Goal: Task Accomplishment & Management: Manage account settings

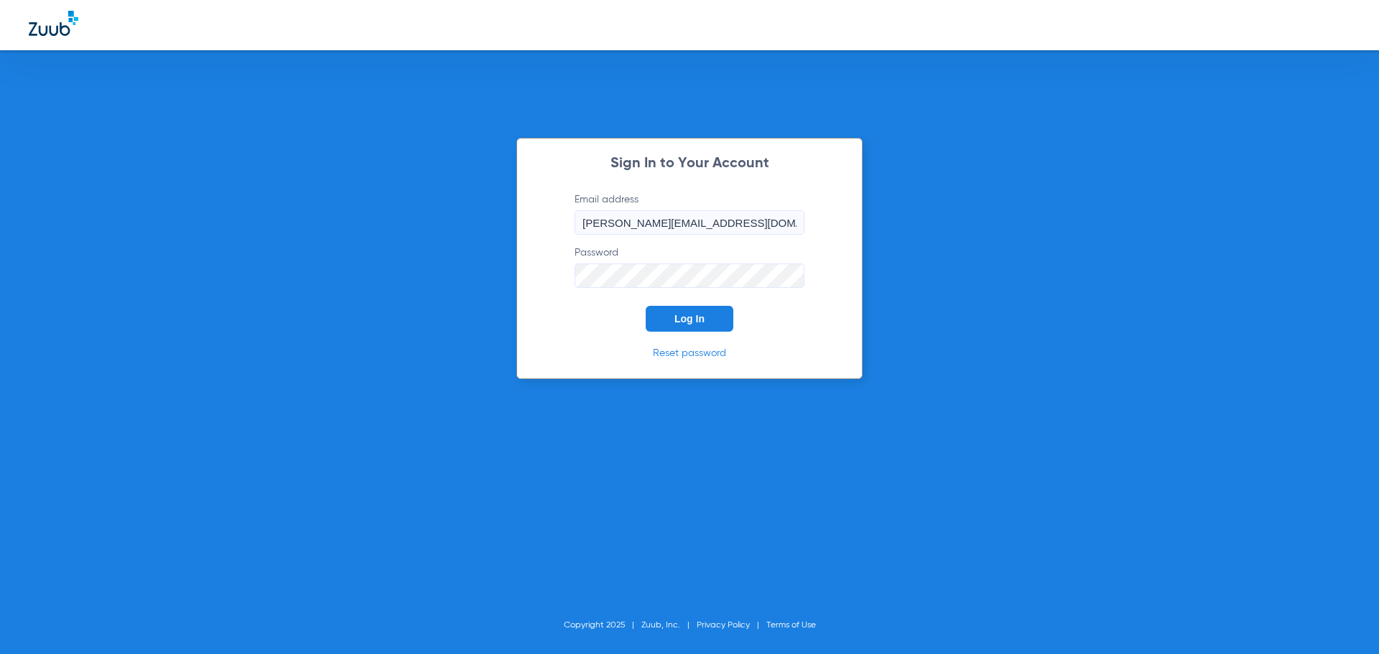
click at [669, 317] on button "Log In" at bounding box center [689, 319] width 88 height 26
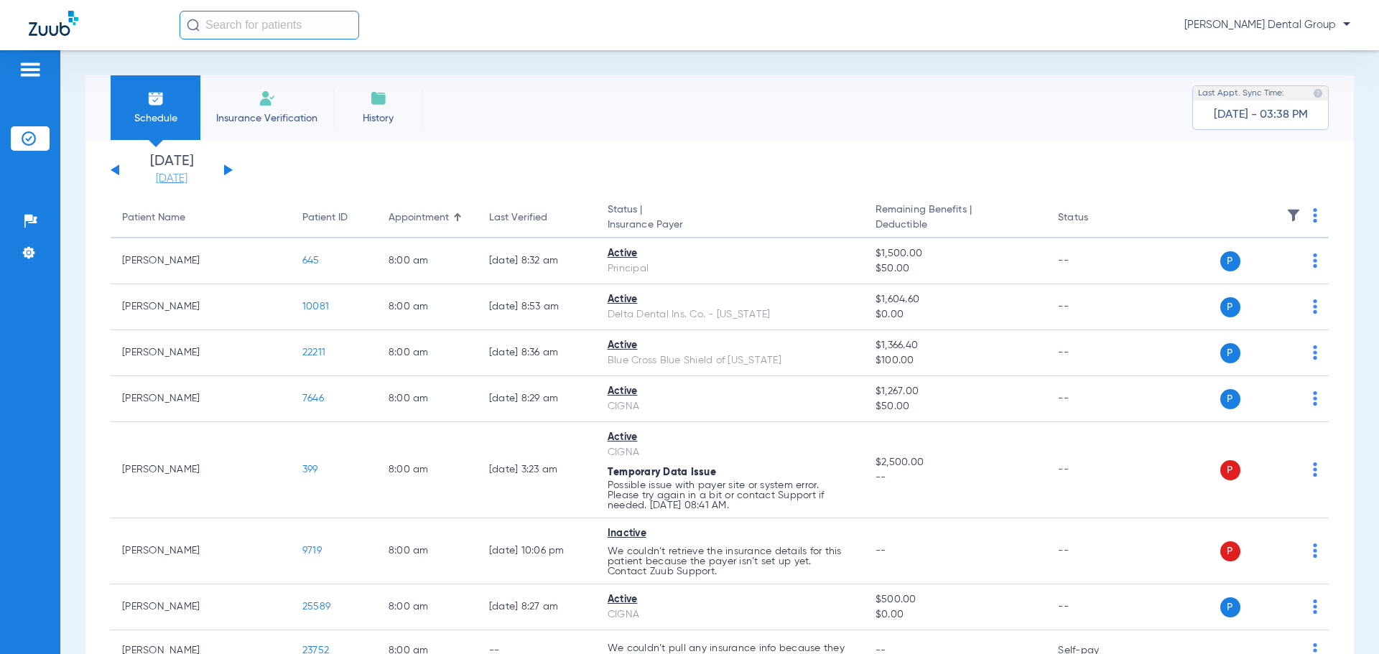
click at [165, 176] on link "[DATE]" at bounding box center [172, 179] width 86 height 14
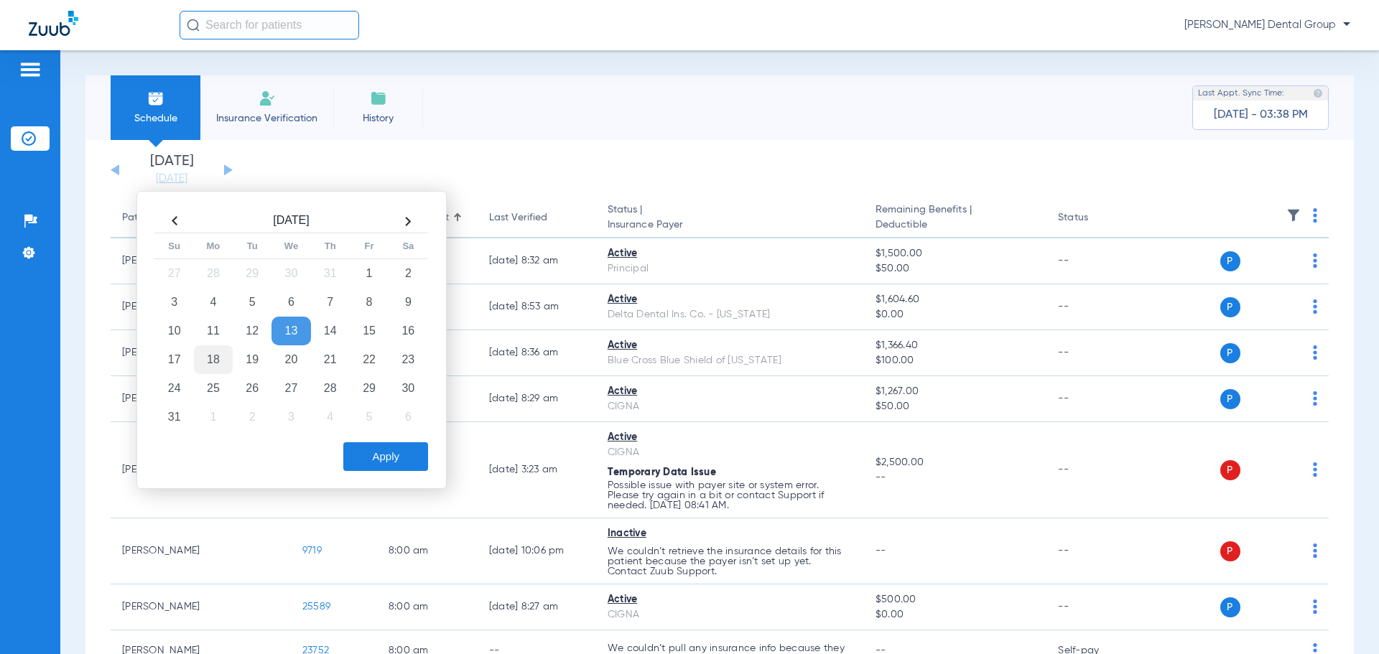
click at [213, 363] on td "18" at bounding box center [213, 359] width 39 height 29
click at [394, 457] on button "Apply" at bounding box center [385, 456] width 85 height 29
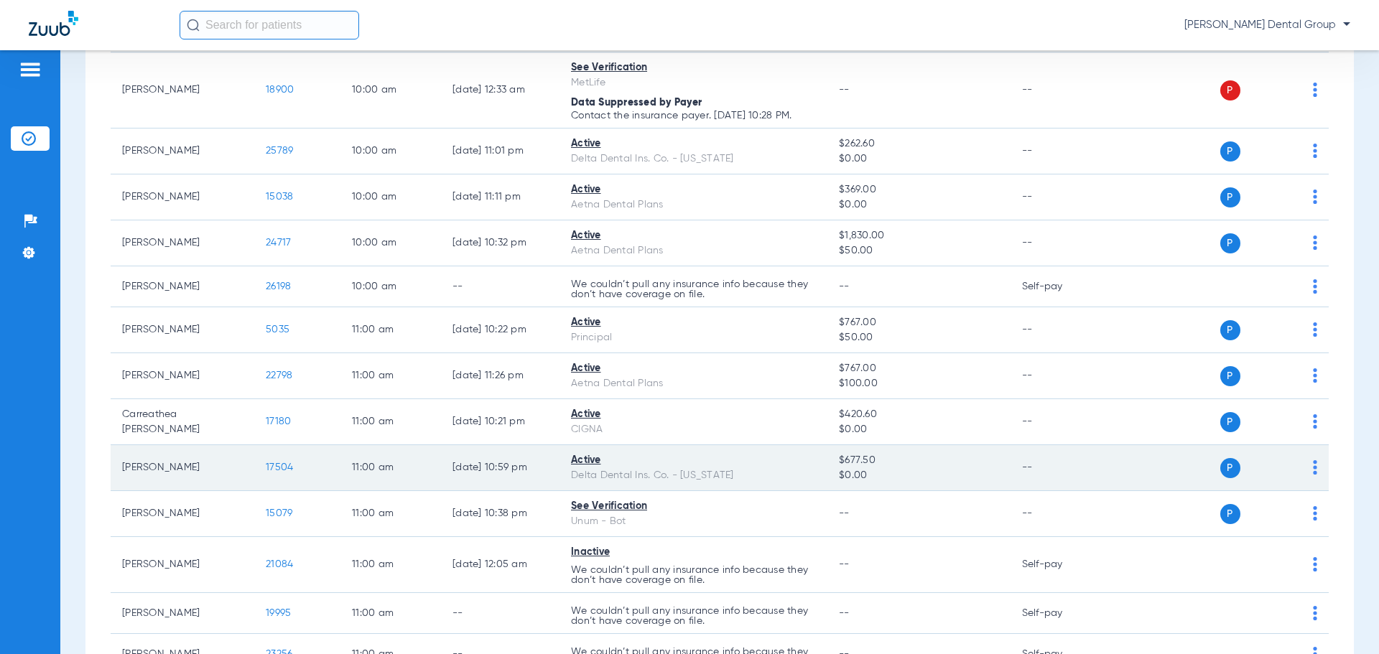
scroll to position [1436, 0]
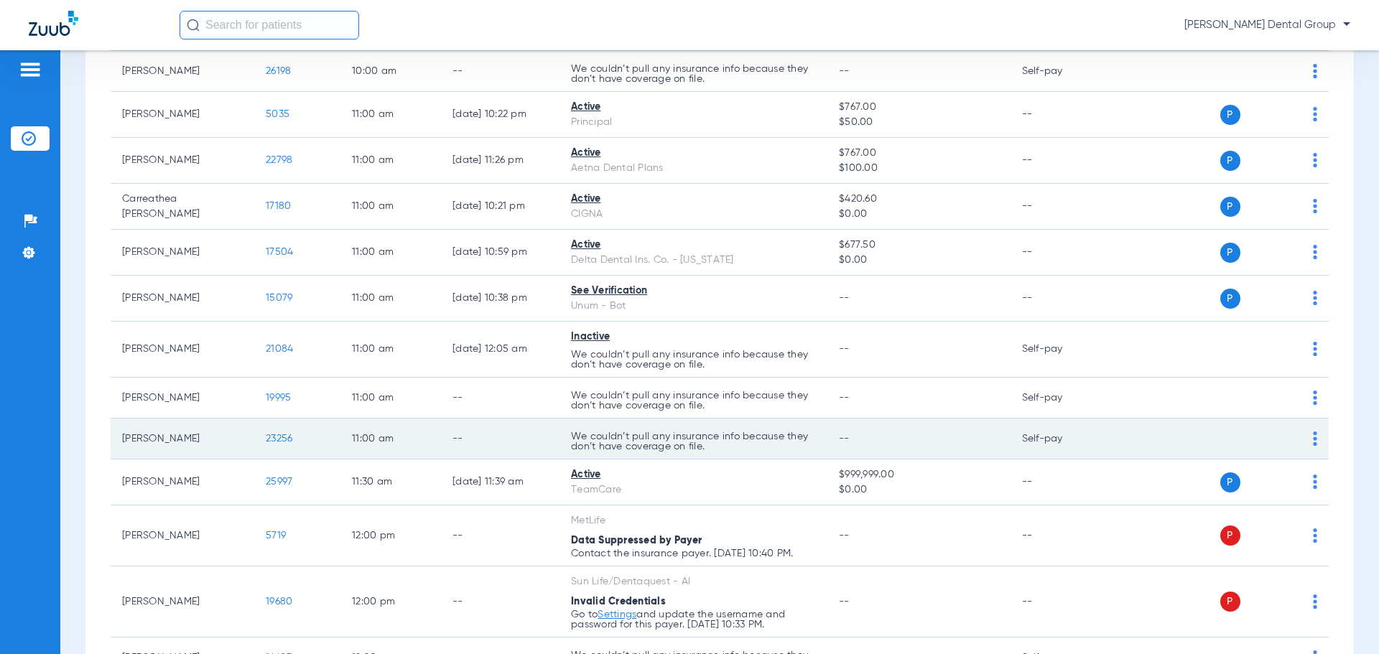
click at [246, 443] on td "[PERSON_NAME]" at bounding box center [183, 439] width 144 height 41
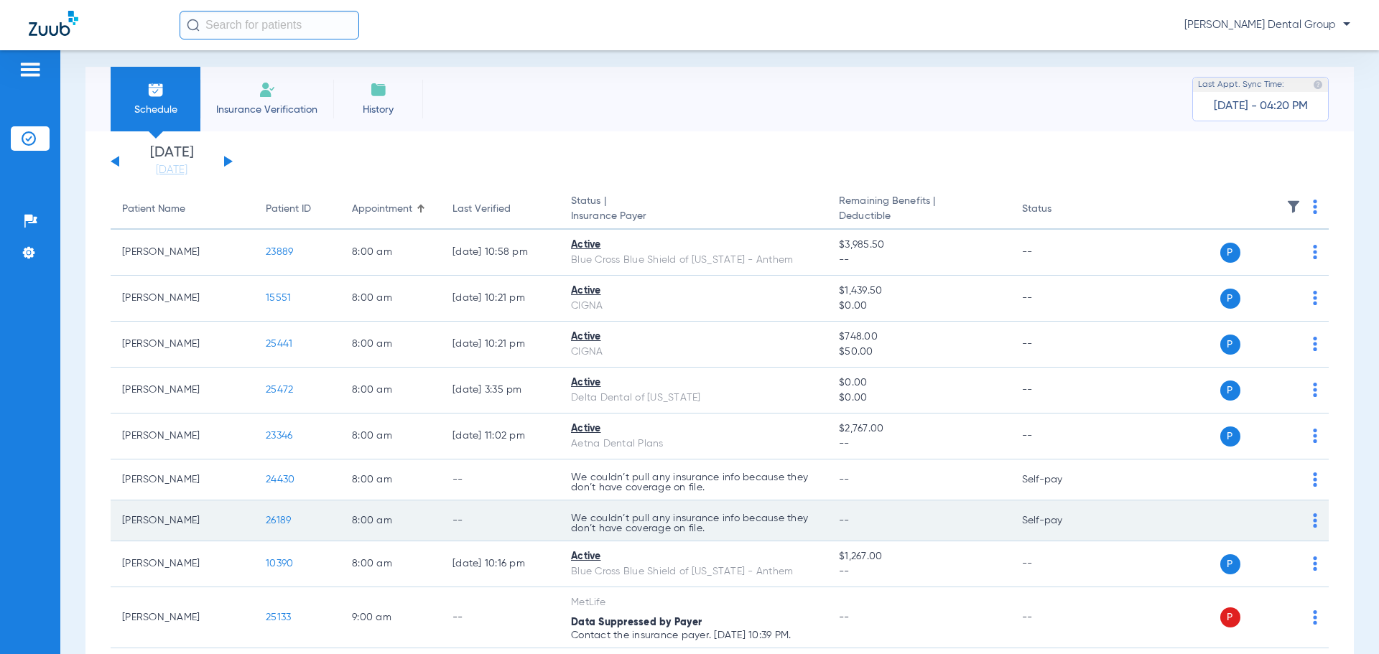
scroll to position [0, 0]
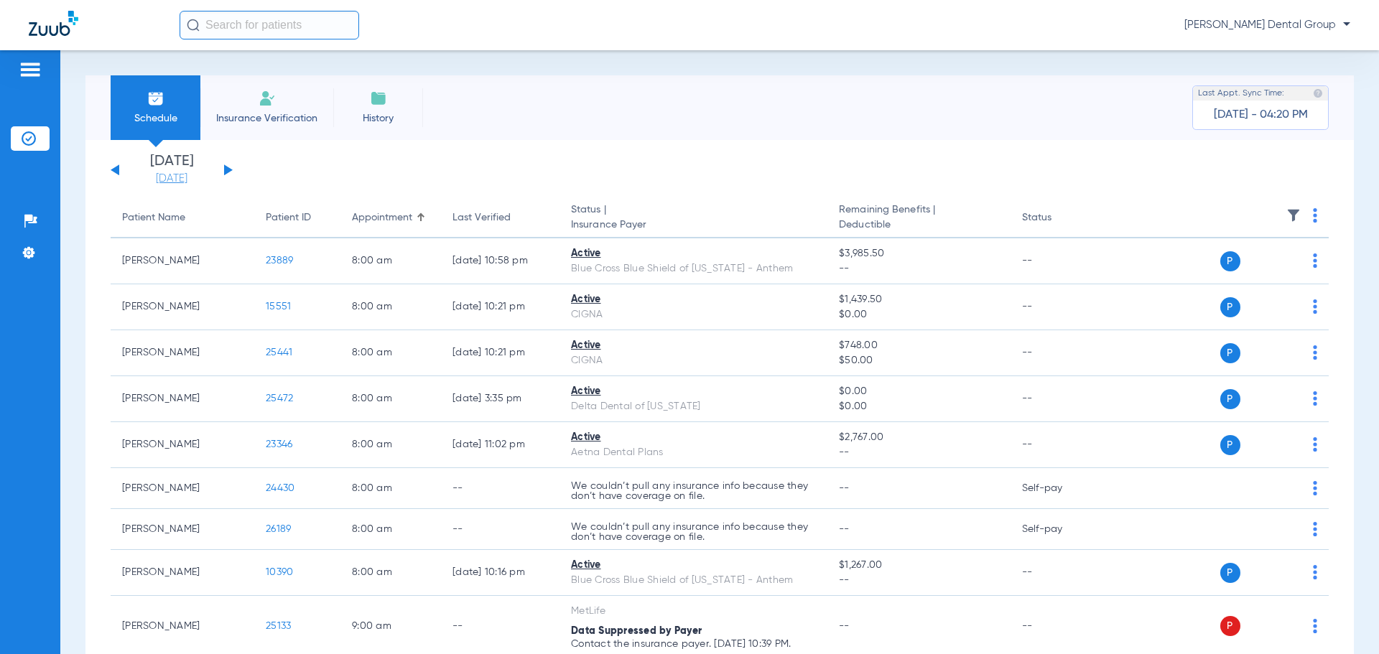
click at [175, 179] on link "[DATE]" at bounding box center [172, 179] width 86 height 14
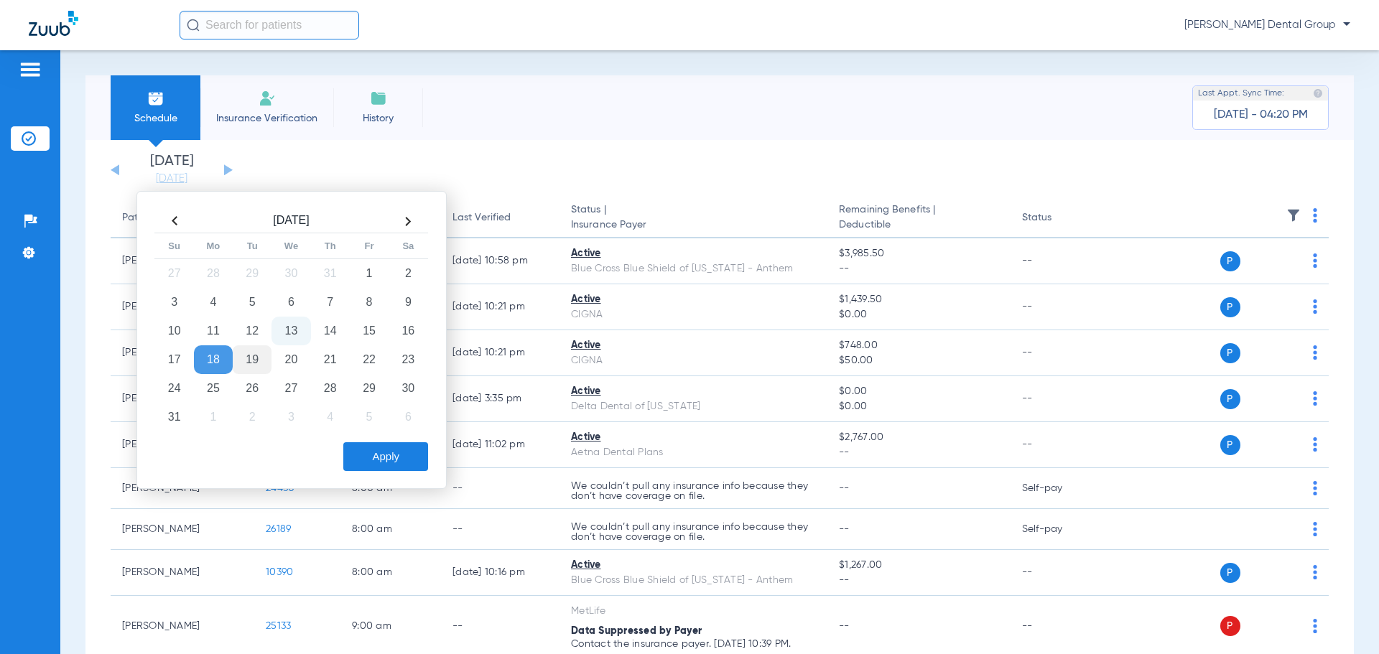
click at [254, 354] on td "19" at bounding box center [252, 359] width 39 height 29
click at [390, 455] on button "Apply" at bounding box center [385, 456] width 85 height 29
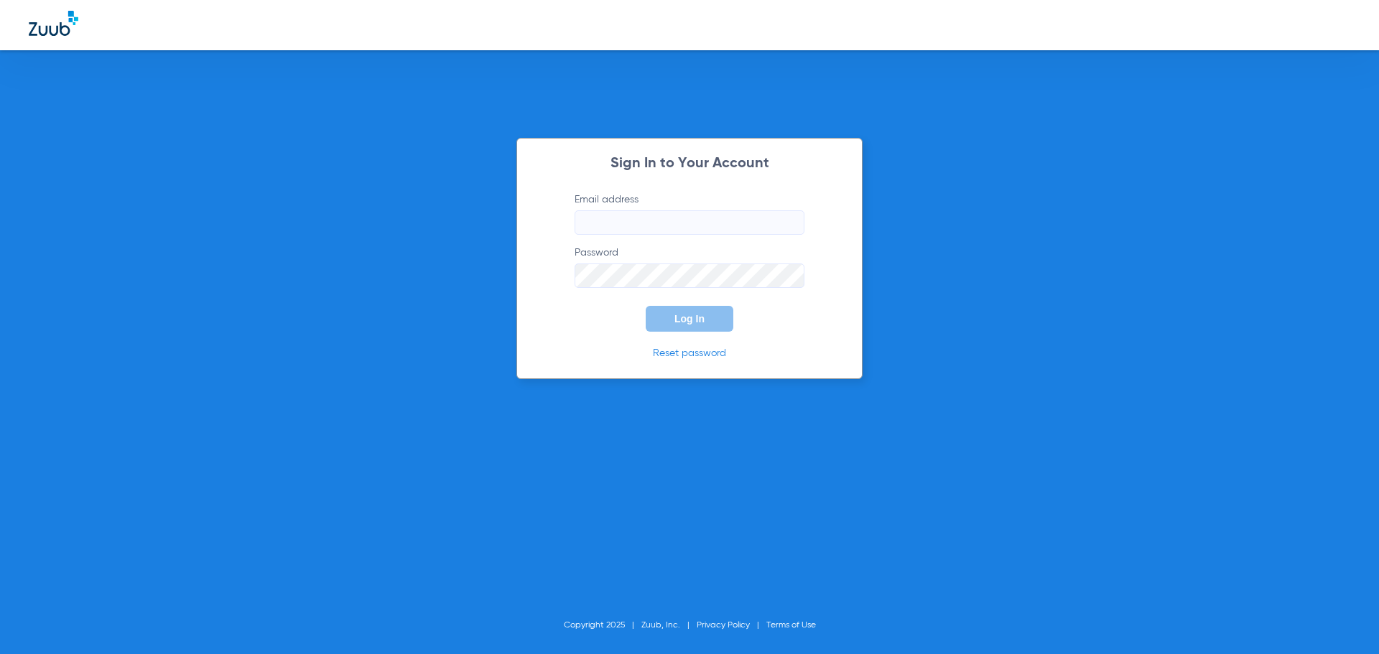
type input "[PERSON_NAME][EMAIL_ADDRESS][DOMAIN_NAME]"
click at [683, 312] on button "Log In" at bounding box center [689, 319] width 88 height 26
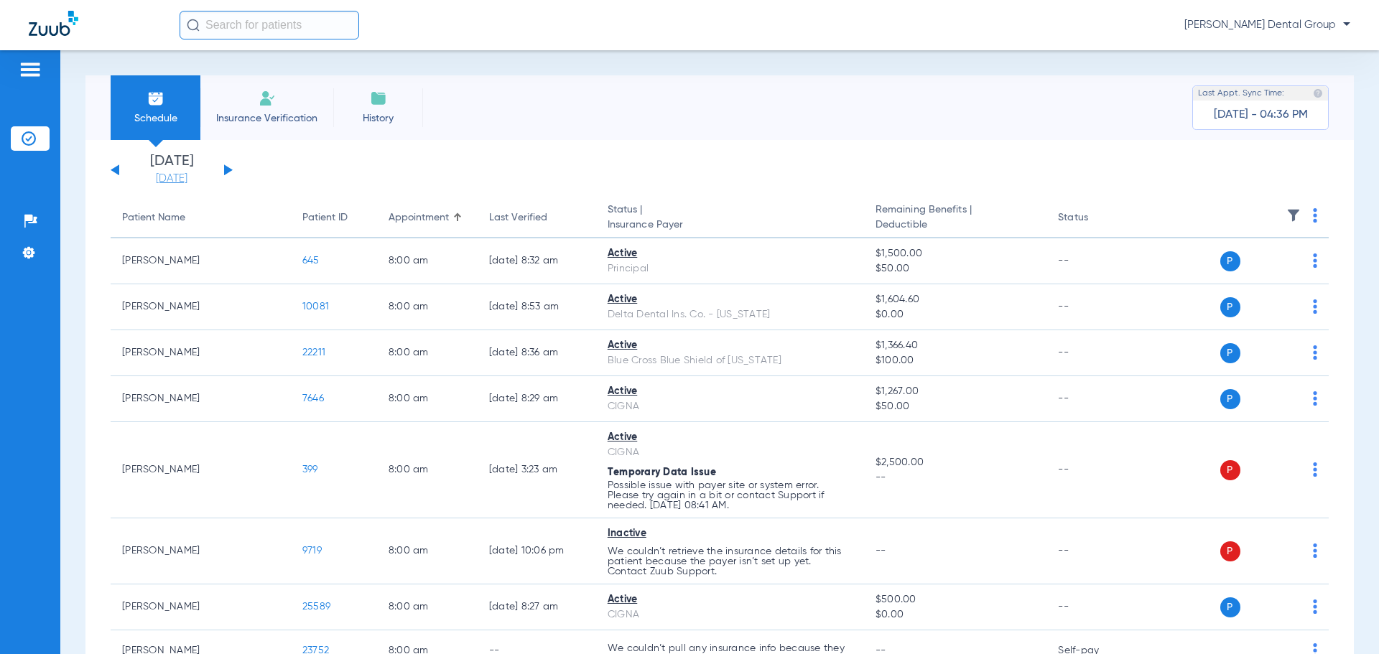
click at [185, 176] on link "[DATE]" at bounding box center [172, 179] width 86 height 14
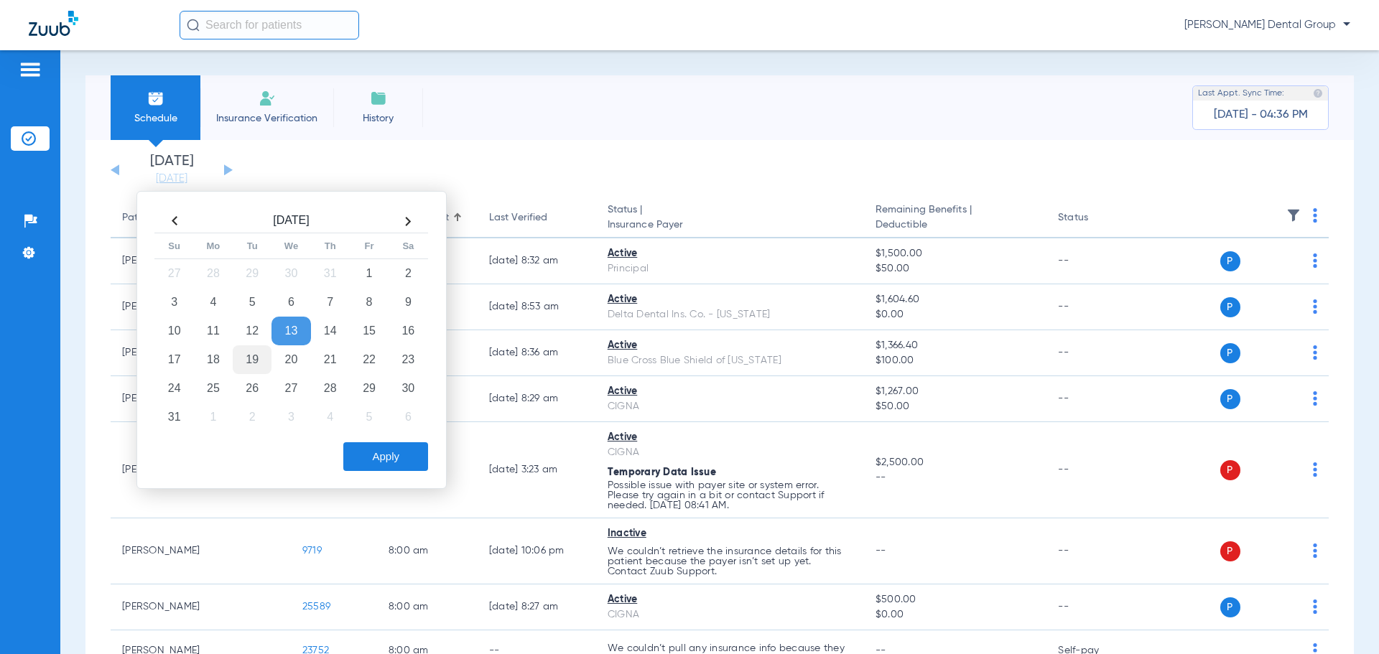
click at [258, 356] on td "19" at bounding box center [252, 359] width 39 height 29
click at [383, 456] on button "Apply" at bounding box center [385, 456] width 85 height 29
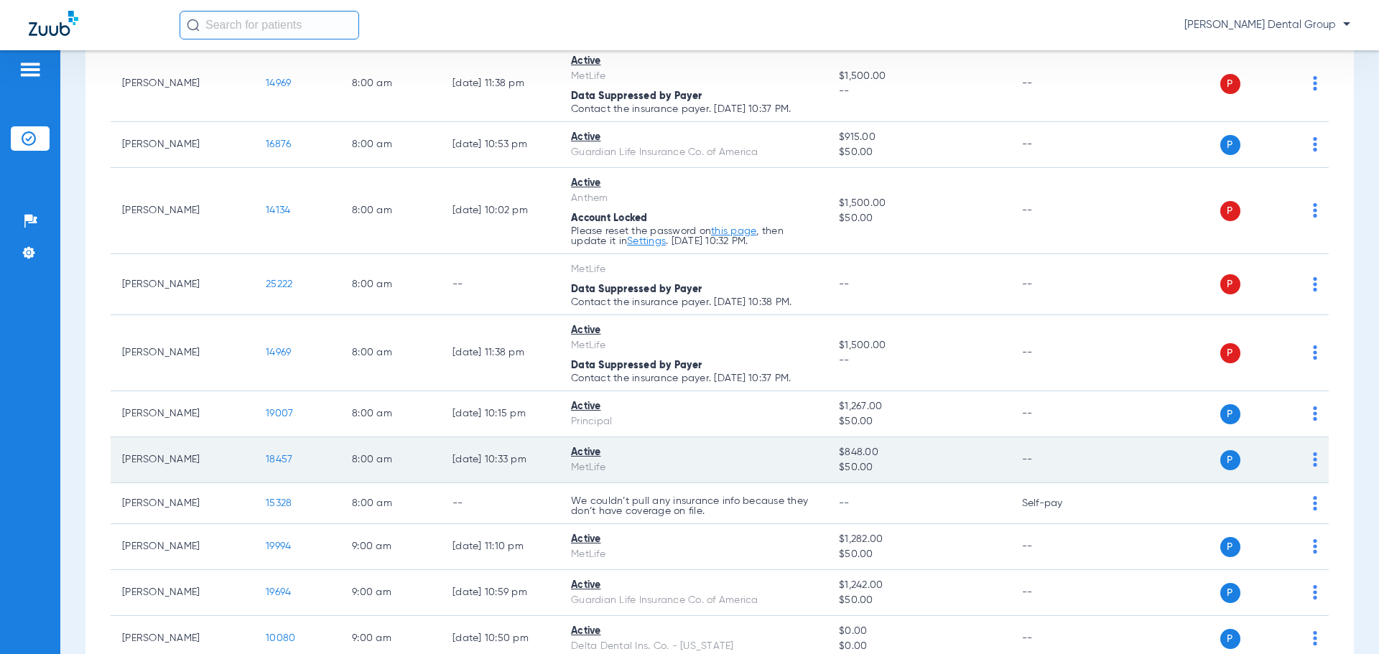
scroll to position [431, 0]
